Goal: Information Seeking & Learning: Learn about a topic

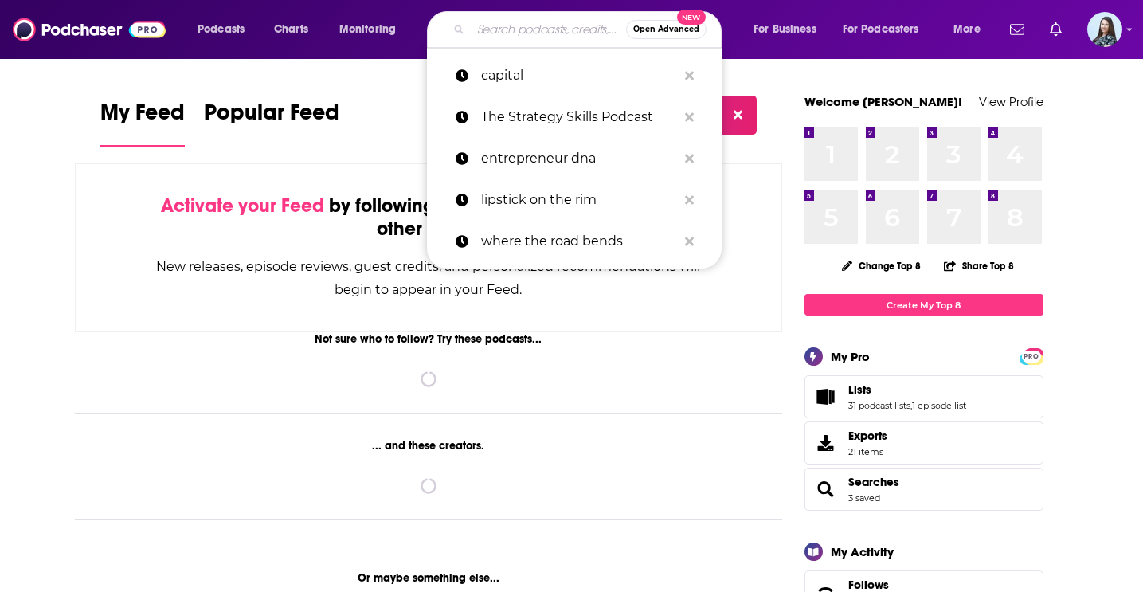
click at [503, 27] on input "Search podcasts, credits, & more..." at bounding box center [548, 29] width 155 height 25
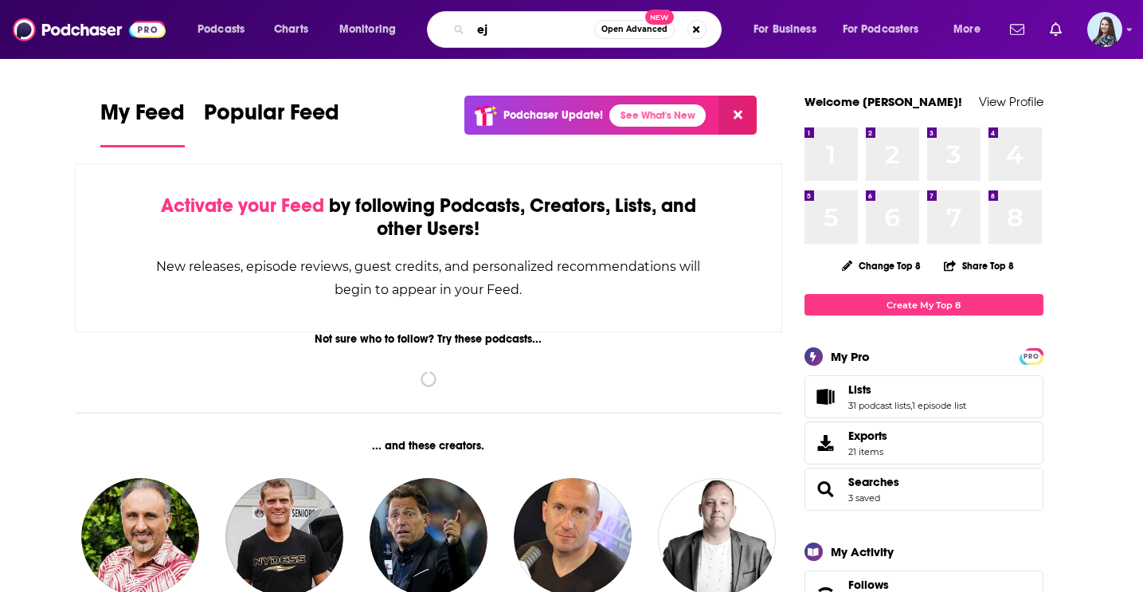
type input "e"
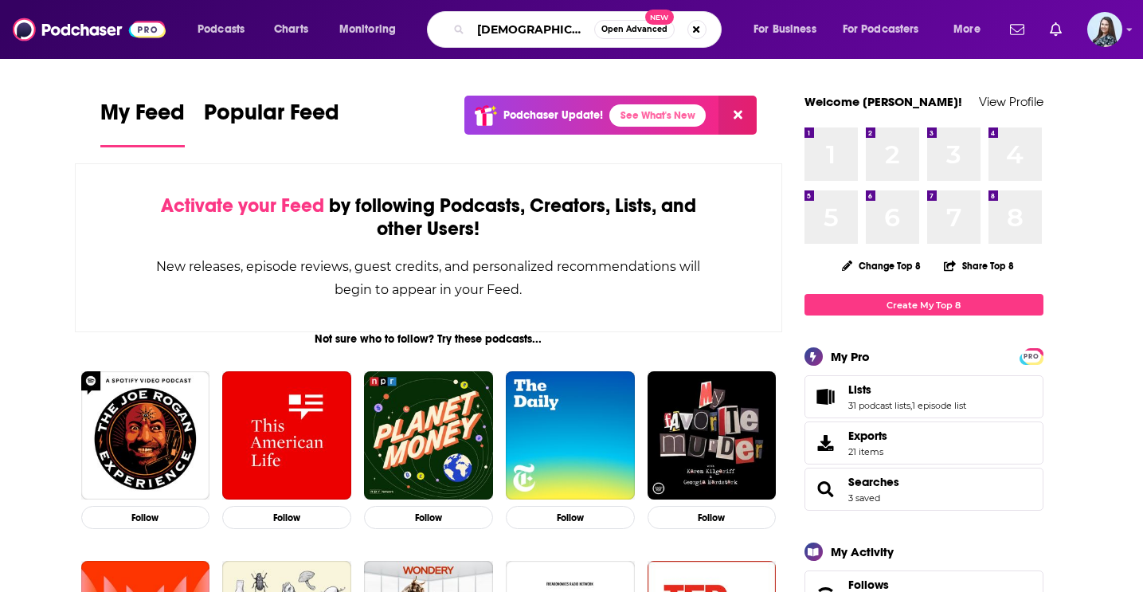
type input "[DEMOGRAPHIC_DATA] calling"
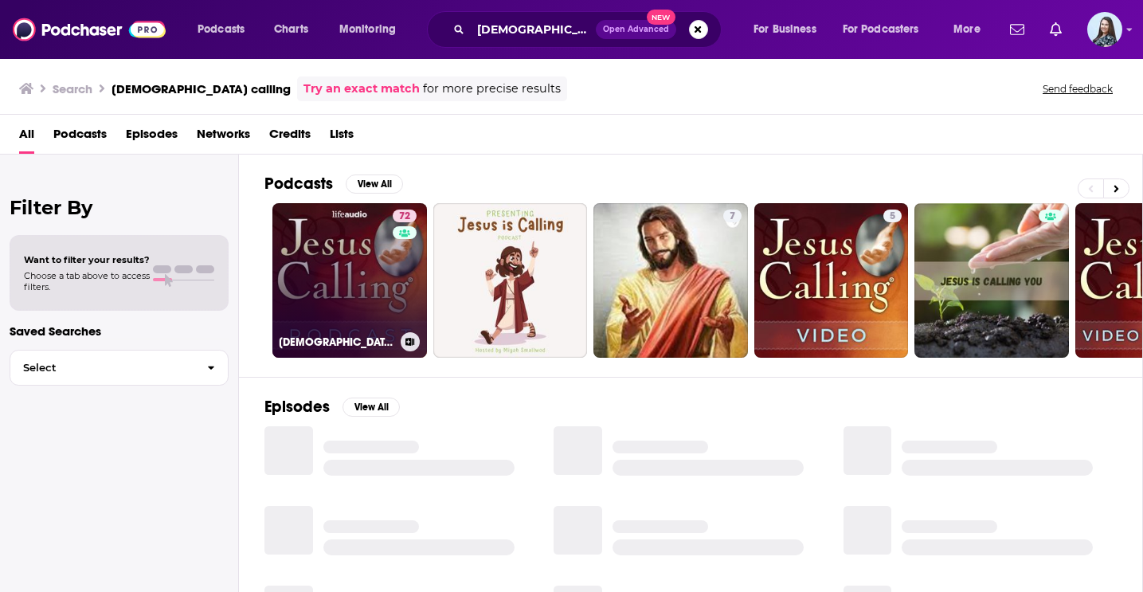
click at [367, 271] on link "72 [DEMOGRAPHIC_DATA] Calling: Stories of Faith" at bounding box center [349, 280] width 155 height 155
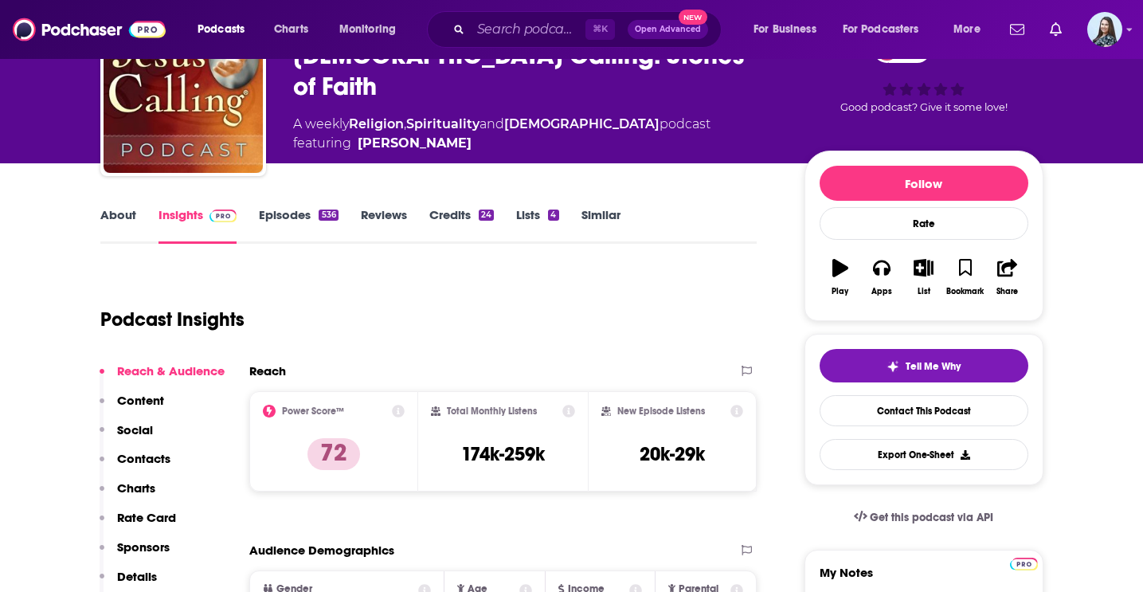
scroll to position [113, 0]
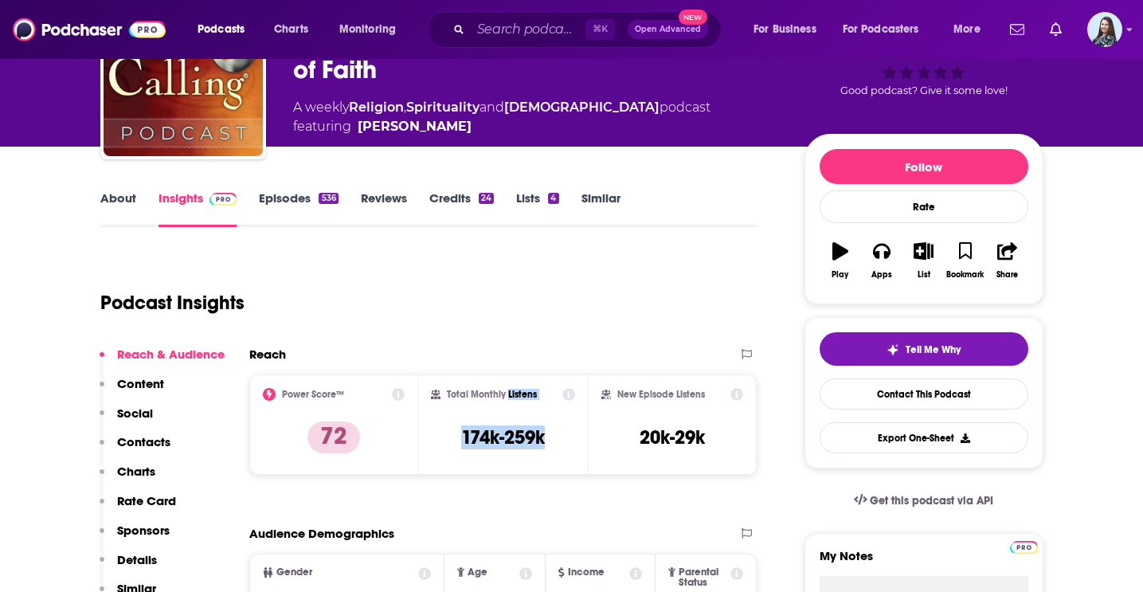
drag, startPoint x: 546, startPoint y: 430, endPoint x: 506, endPoint y: 393, distance: 55.2
click at [507, 394] on div "Total Monthly Listens 174k-259k" at bounding box center [503, 424] width 144 height 73
copy div "Listens 174k-259k"
click at [525, 37] on input "Search podcasts, credits, & more..." at bounding box center [528, 29] width 115 height 25
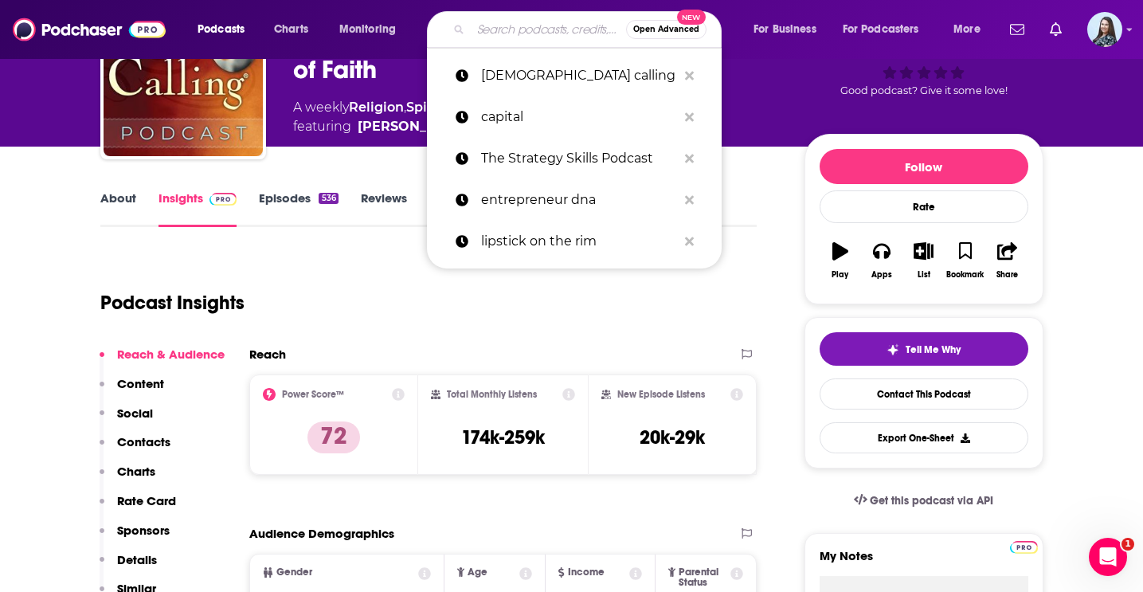
paste input "FiveThirtyEight Politics"
type input "FiveThirtyEight Politics"
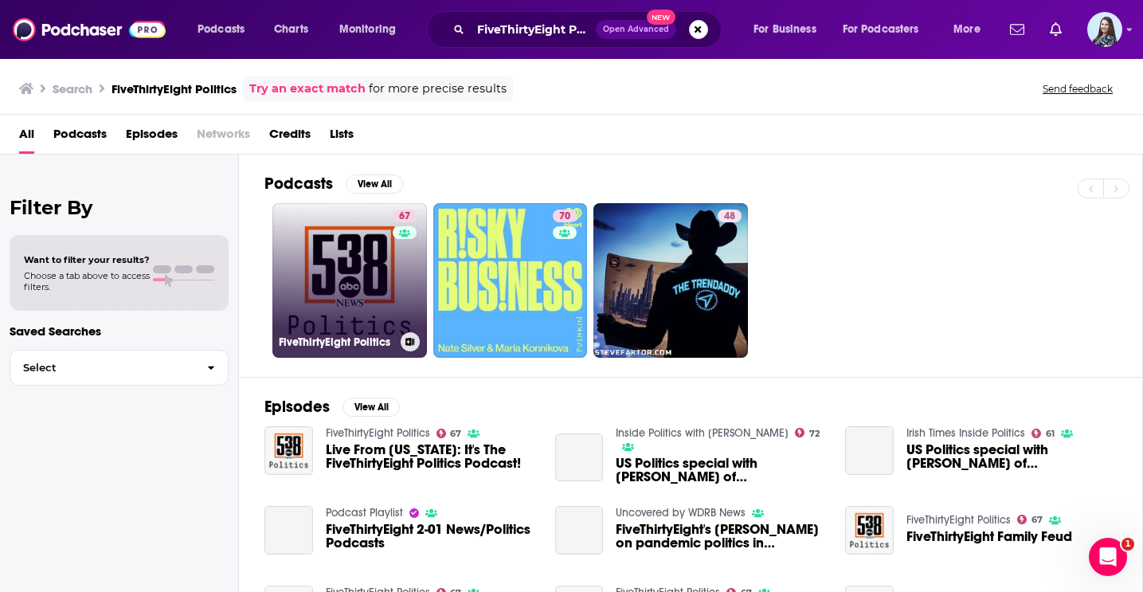
click at [379, 260] on link "67 FiveThirtyEight Politics" at bounding box center [349, 280] width 155 height 155
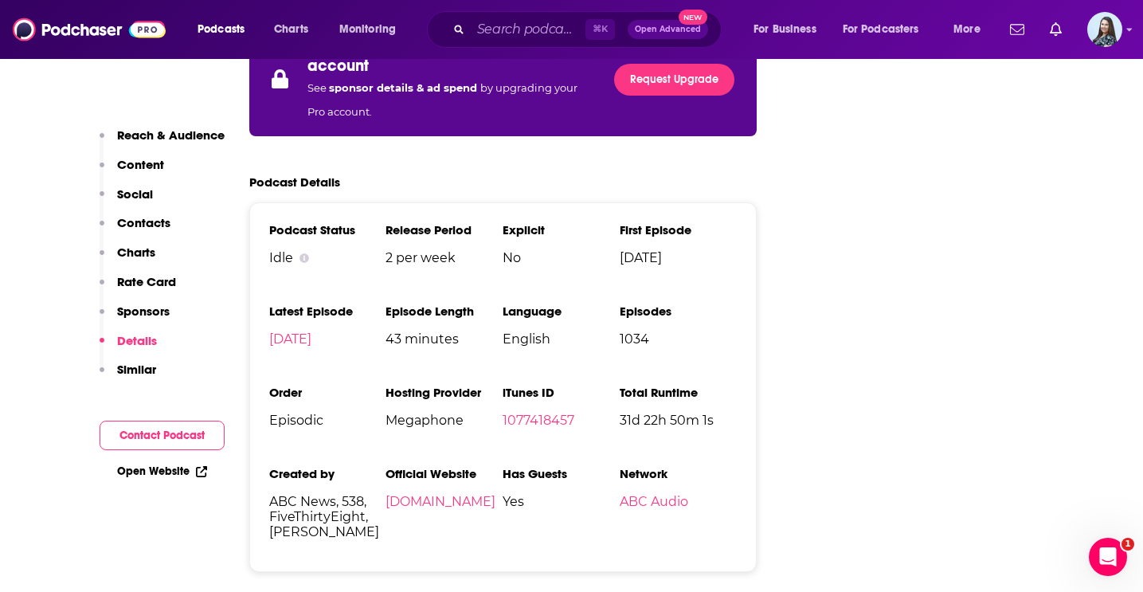
scroll to position [3084, 0]
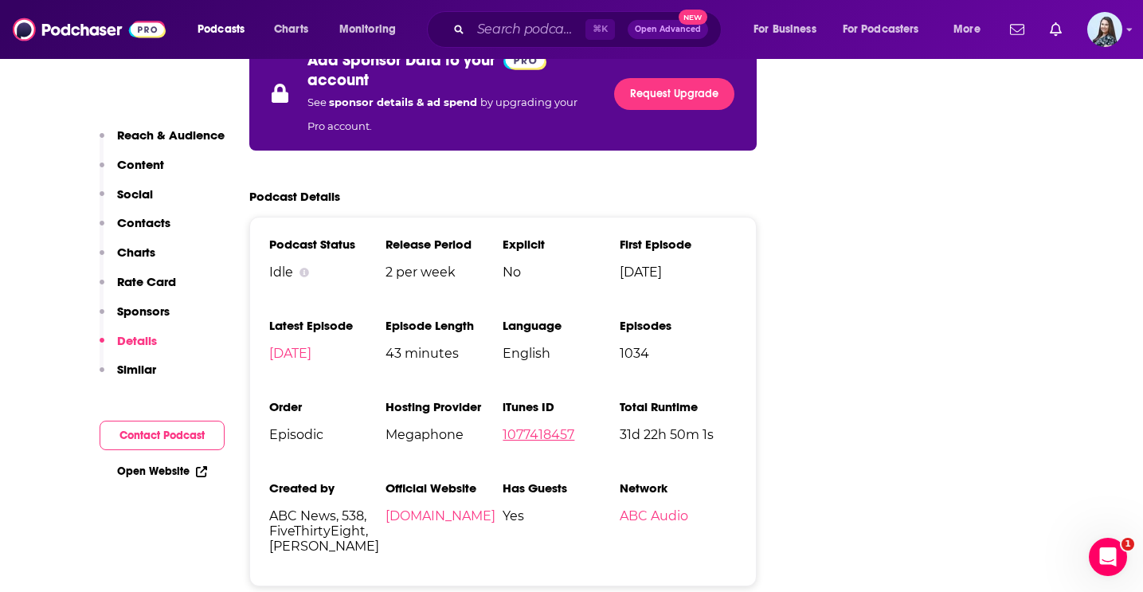
click at [546, 427] on link "1077418457" at bounding box center [539, 434] width 72 height 15
